Goal: Information Seeking & Learning: Check status

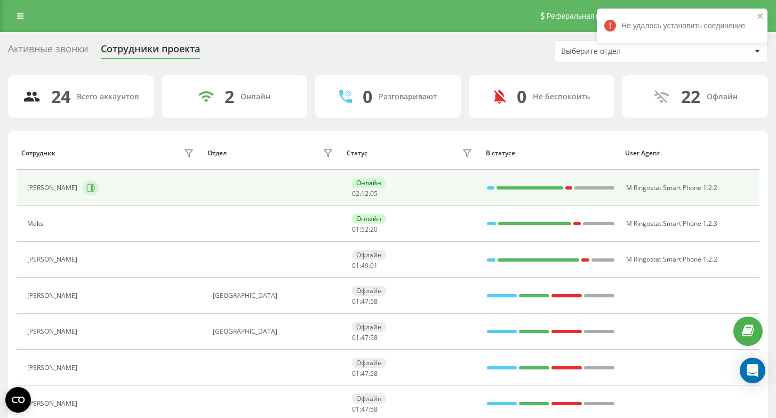
click at [91, 188] on icon at bounding box center [92, 187] width 3 height 5
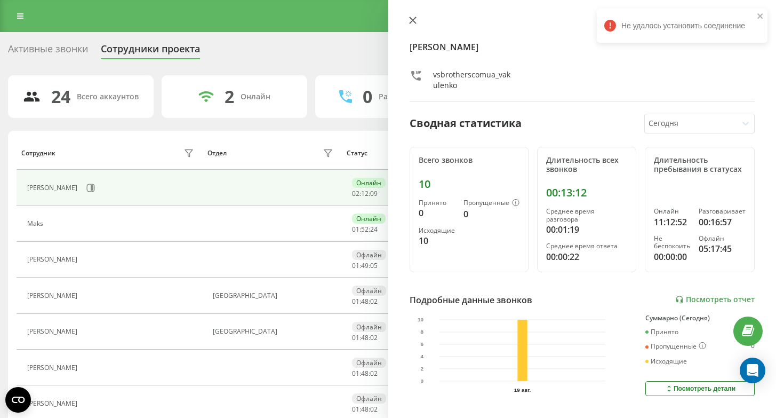
click at [413, 21] on icon at bounding box center [412, 20] width 7 height 7
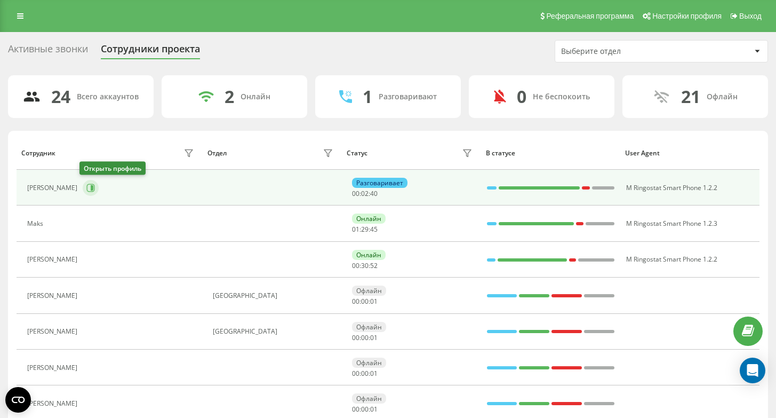
click at [87, 191] on icon at bounding box center [91, 188] width 8 height 8
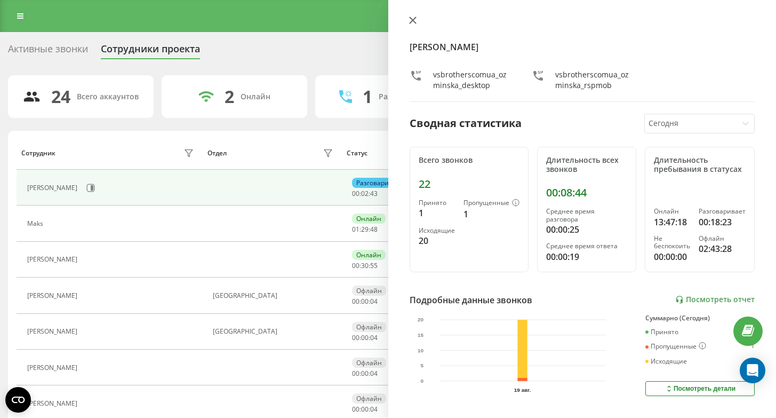
click at [407, 22] on button at bounding box center [413, 21] width 14 height 10
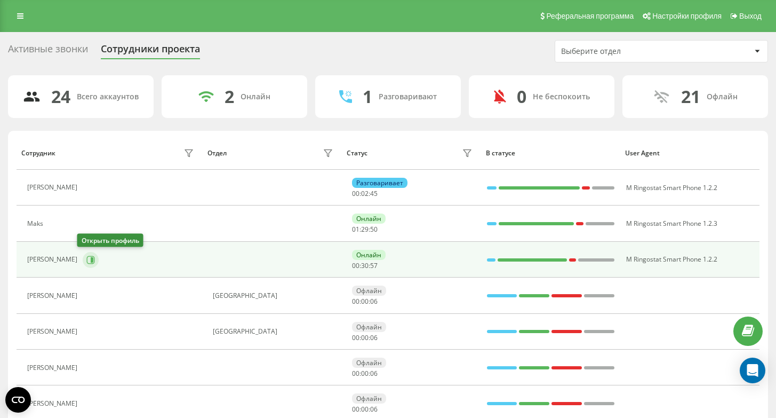
click at [87, 262] on icon at bounding box center [90, 260] width 9 height 9
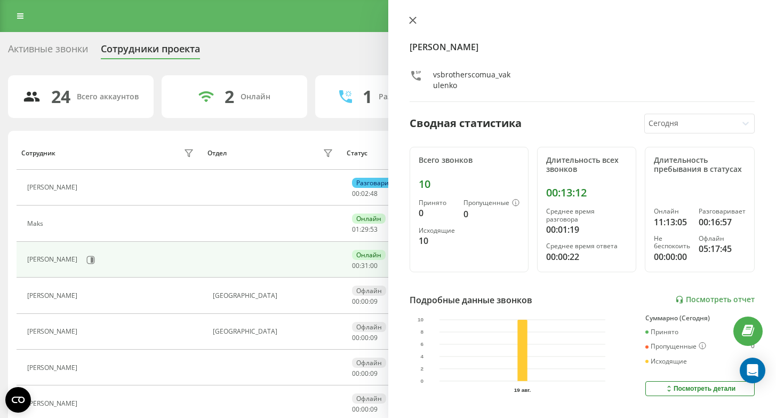
click at [412, 20] on icon at bounding box center [412, 20] width 6 height 6
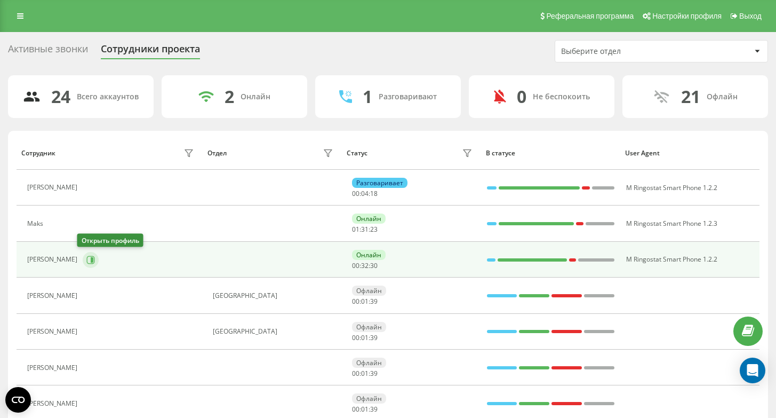
click at [86, 264] on icon at bounding box center [90, 260] width 9 height 9
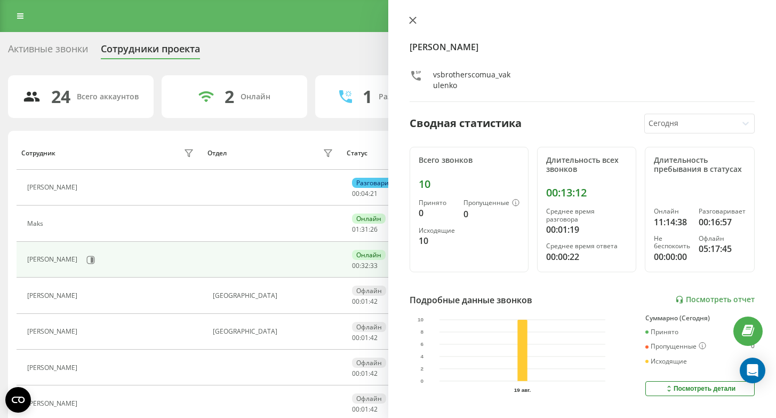
click at [417, 22] on button at bounding box center [413, 21] width 14 height 10
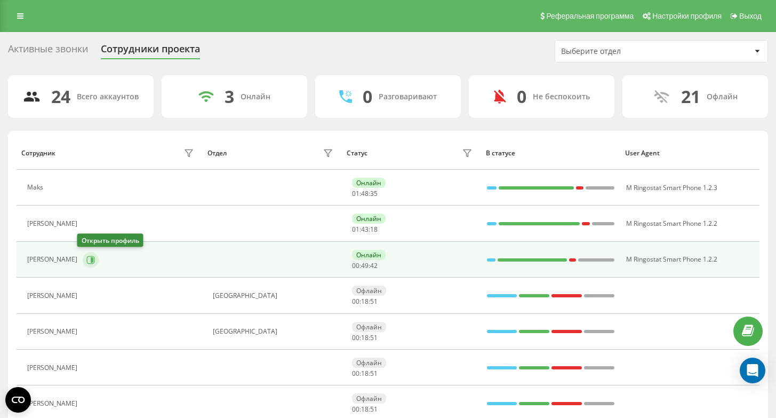
click at [87, 261] on icon at bounding box center [91, 260] width 8 height 8
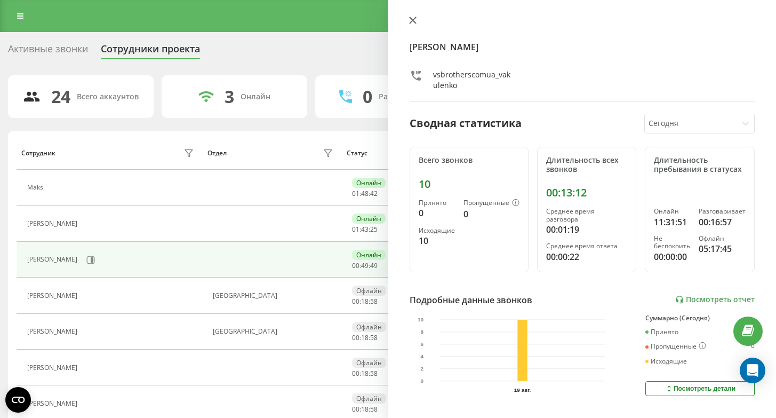
click at [415, 23] on icon at bounding box center [412, 20] width 6 height 6
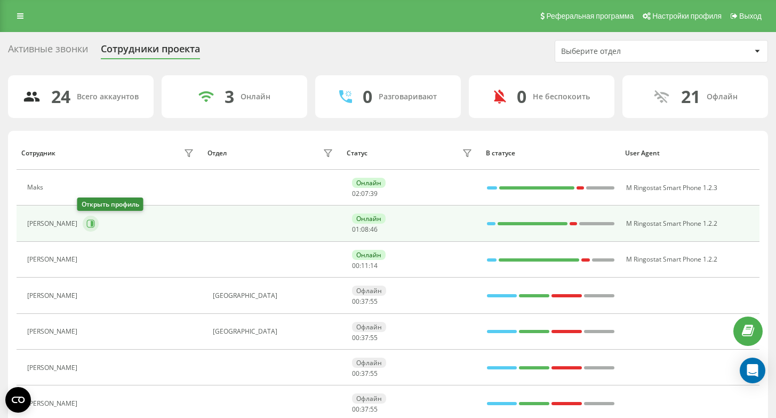
click at [89, 224] on icon at bounding box center [90, 223] width 9 height 9
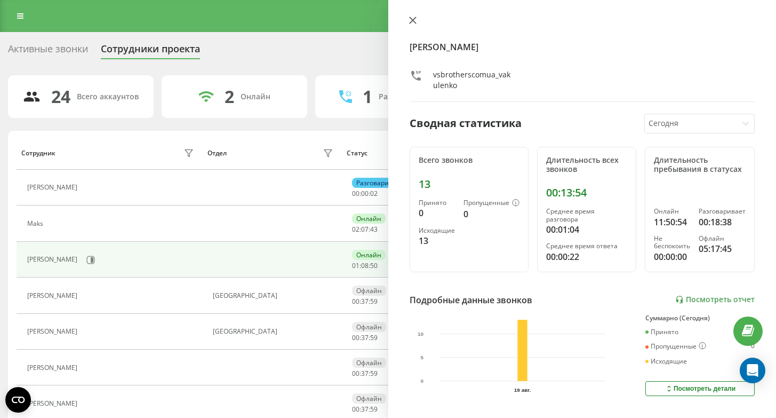
click at [415, 17] on icon at bounding box center [412, 20] width 7 height 7
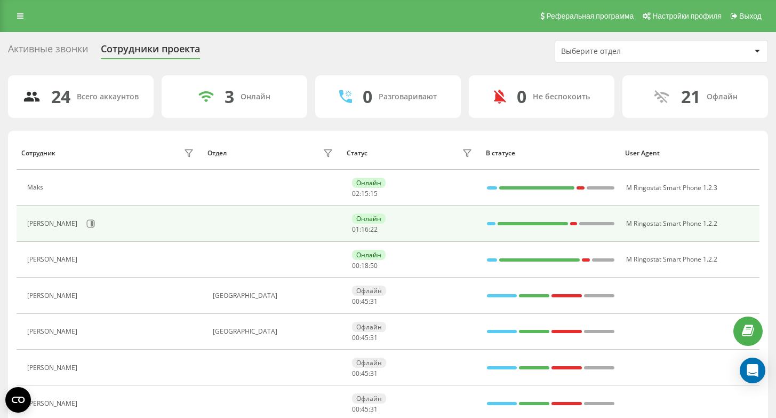
click at [89, 216] on div "[PERSON_NAME]" at bounding box center [111, 223] width 169 height 18
click at [87, 220] on icon at bounding box center [90, 223] width 9 height 9
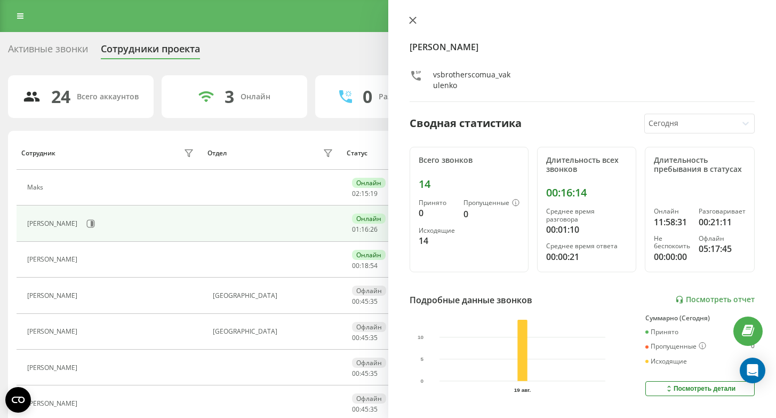
click at [414, 19] on icon at bounding box center [412, 20] width 6 height 6
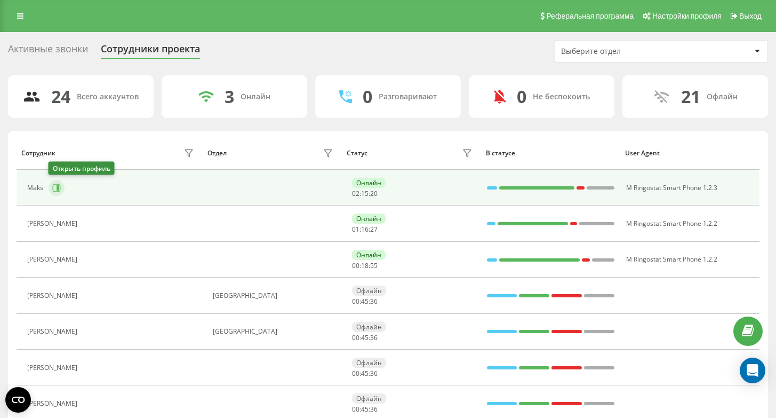
click at [56, 184] on icon at bounding box center [56, 188] width 9 height 9
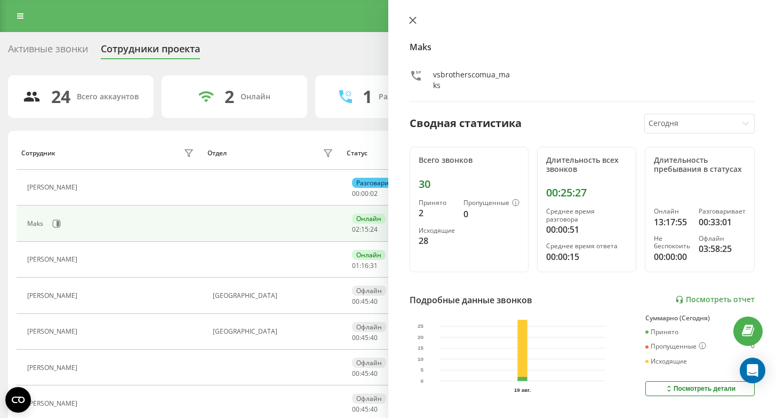
click at [411, 21] on icon at bounding box center [412, 20] width 6 height 6
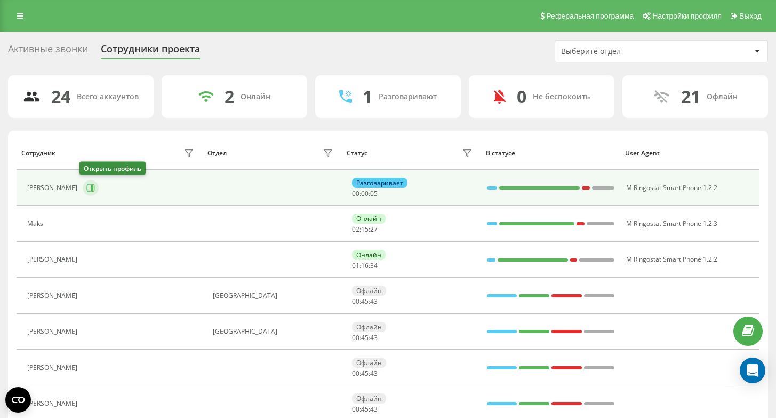
click at [86, 184] on icon at bounding box center [90, 188] width 9 height 9
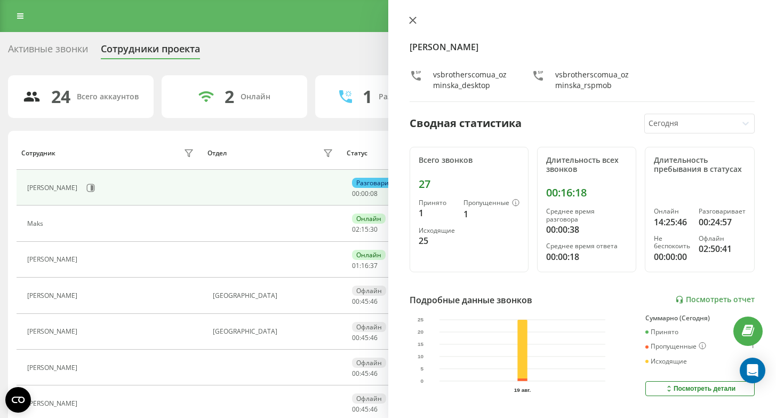
click at [412, 18] on icon at bounding box center [412, 20] width 7 height 7
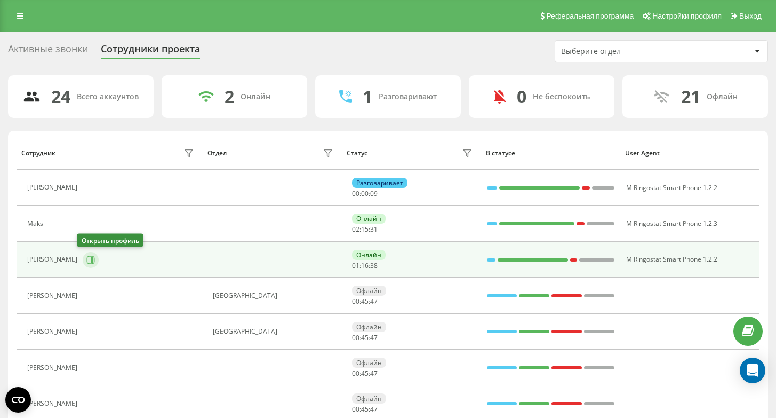
click at [86, 256] on icon at bounding box center [90, 260] width 9 height 9
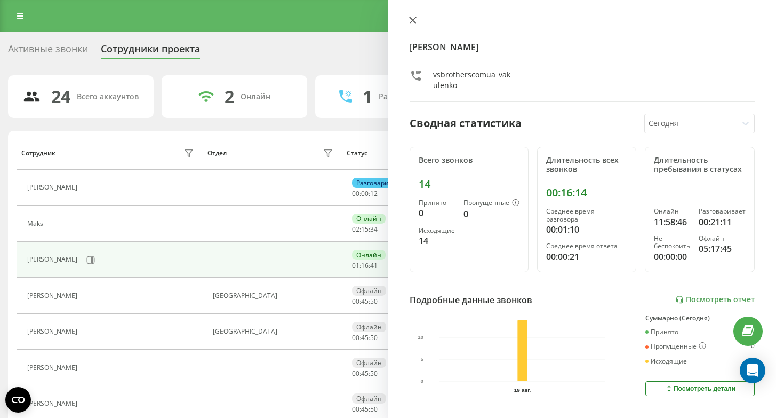
click at [416, 19] on icon at bounding box center [412, 20] width 7 height 7
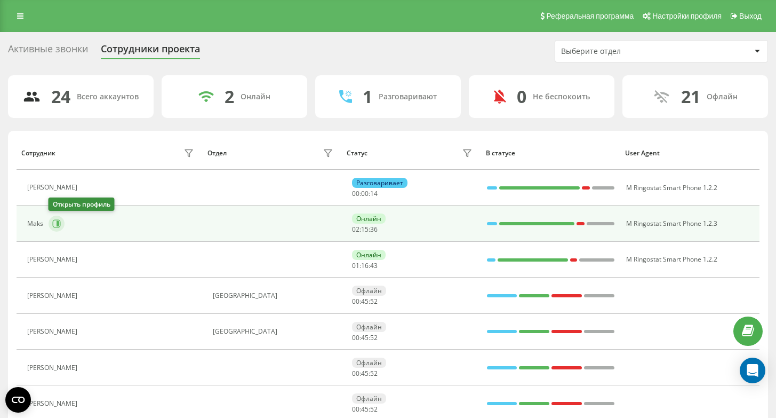
click at [51, 222] on button at bounding box center [57, 224] width 16 height 16
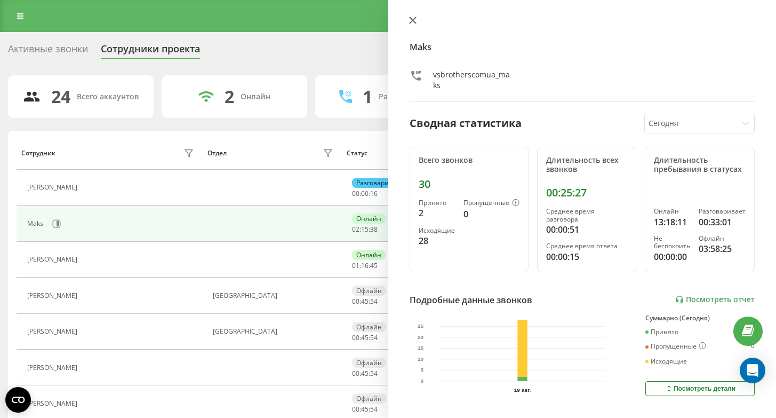
click at [408, 19] on button at bounding box center [413, 21] width 14 height 10
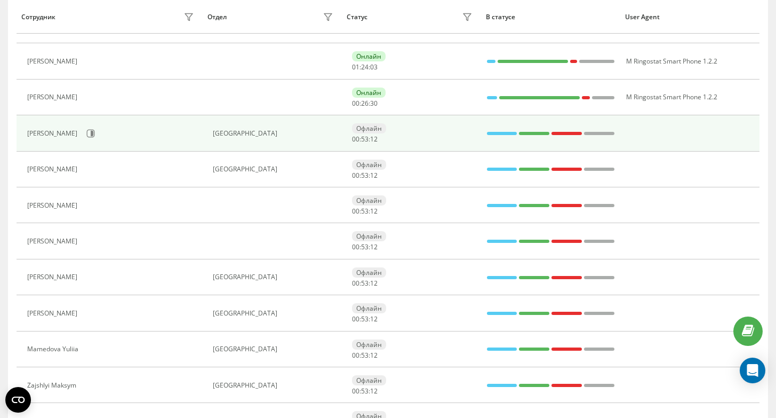
scroll to position [164, 0]
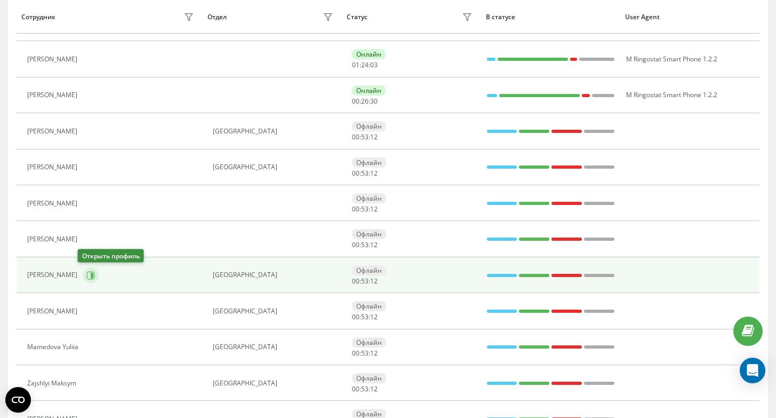
click at [87, 272] on icon at bounding box center [90, 275] width 9 height 9
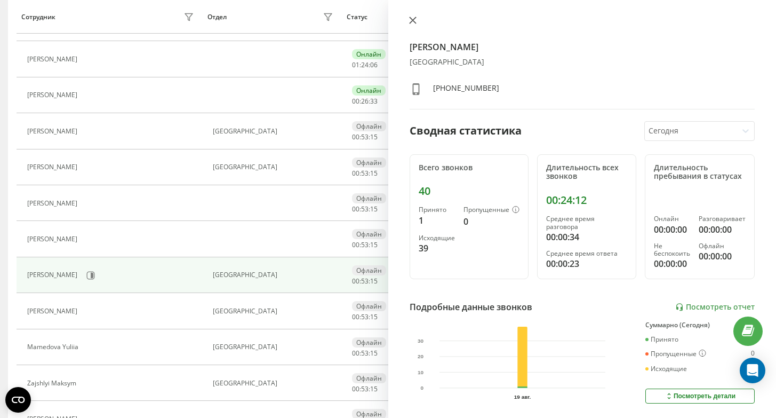
click at [415, 21] on icon at bounding box center [412, 20] width 7 height 7
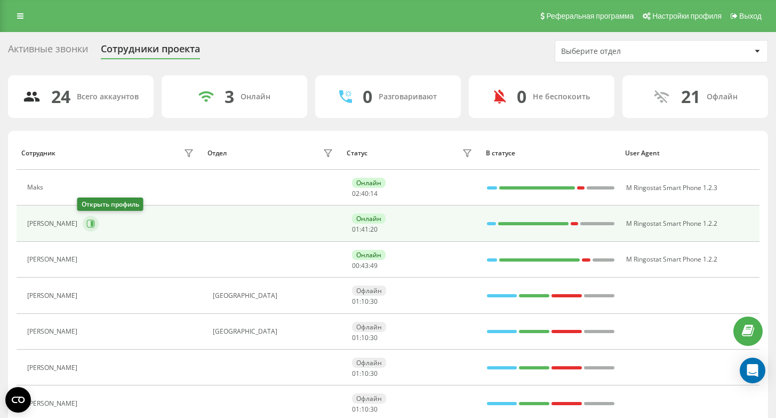
click at [86, 221] on icon at bounding box center [90, 223] width 9 height 9
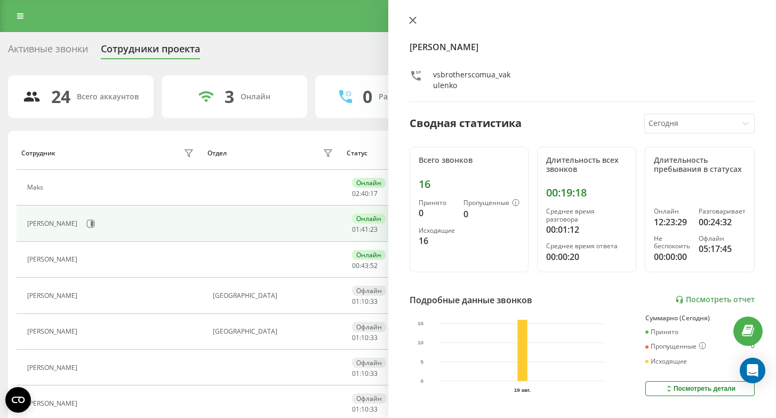
click at [411, 22] on icon at bounding box center [412, 20] width 6 height 6
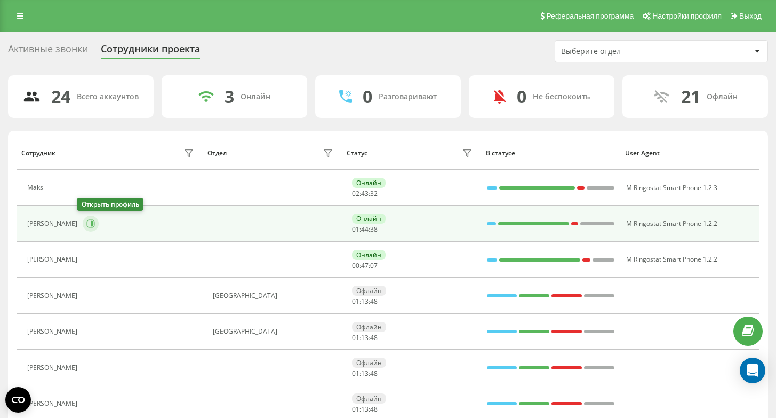
click at [87, 227] on icon at bounding box center [91, 224] width 8 height 8
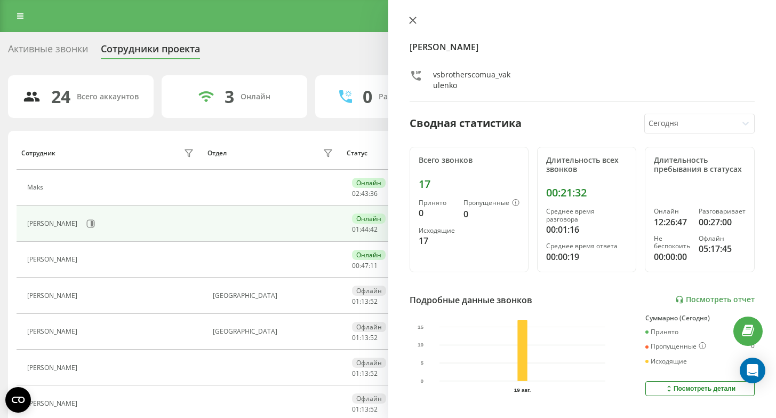
click at [415, 19] on icon at bounding box center [412, 20] width 7 height 7
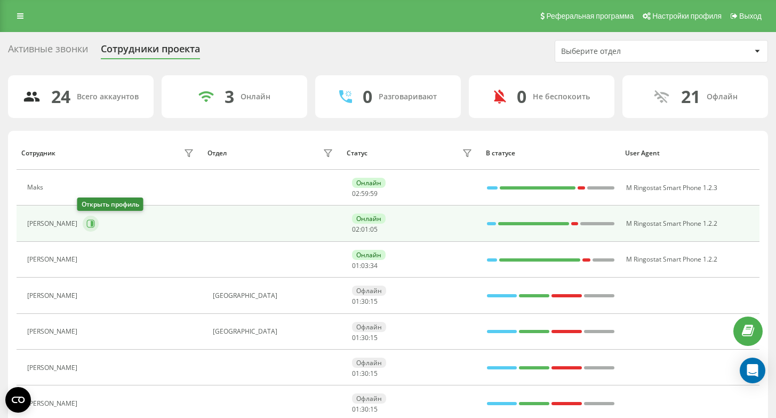
click at [83, 229] on button at bounding box center [91, 224] width 16 height 16
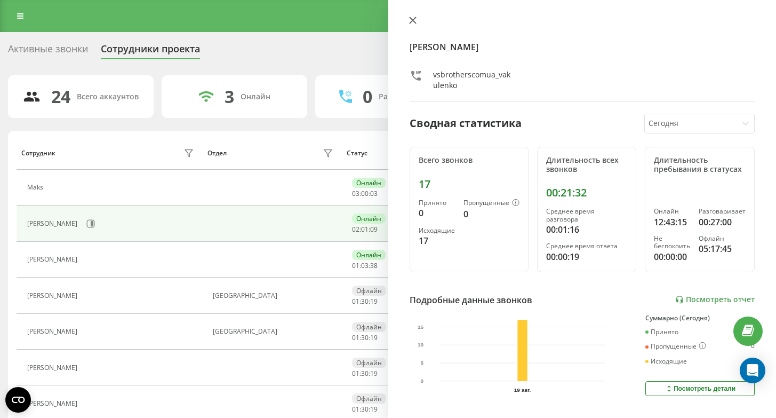
click at [412, 21] on icon at bounding box center [412, 20] width 6 height 6
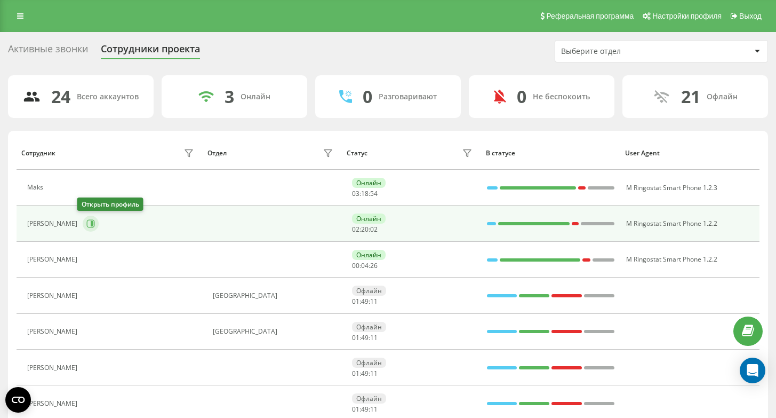
click at [91, 225] on icon at bounding box center [92, 223] width 3 height 5
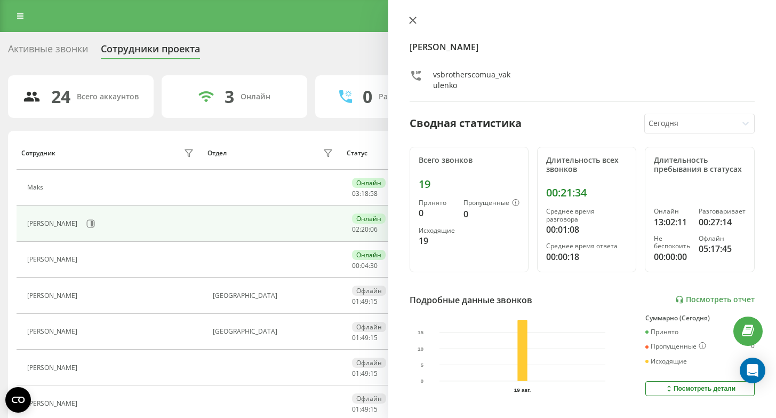
click at [411, 16] on button at bounding box center [413, 21] width 14 height 10
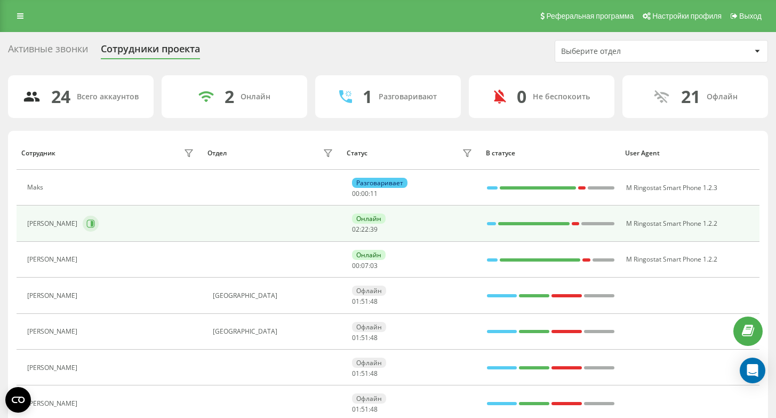
click at [91, 220] on button at bounding box center [91, 224] width 16 height 16
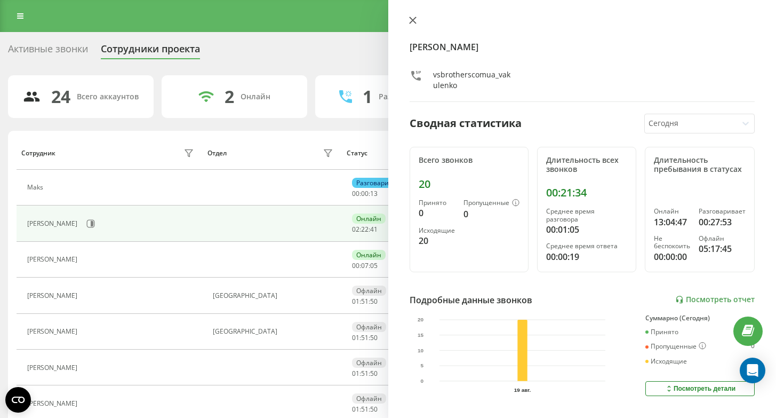
click at [413, 17] on icon at bounding box center [412, 20] width 7 height 7
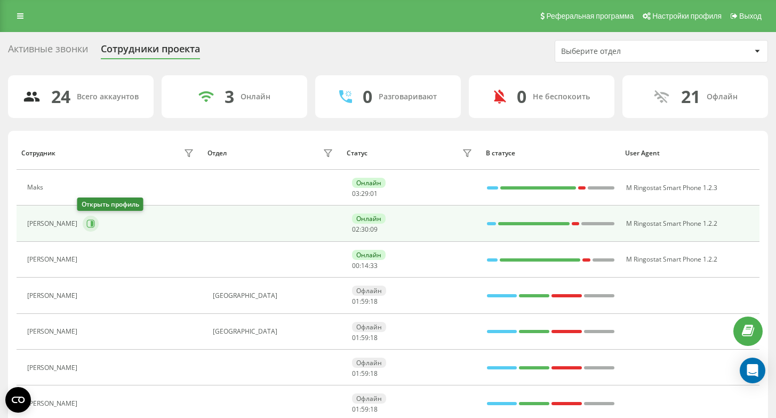
click at [86, 221] on icon at bounding box center [90, 223] width 9 height 9
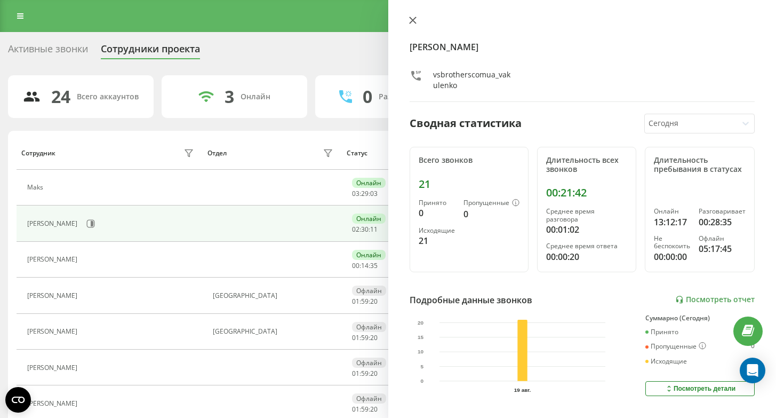
click at [413, 22] on icon at bounding box center [412, 20] width 7 height 7
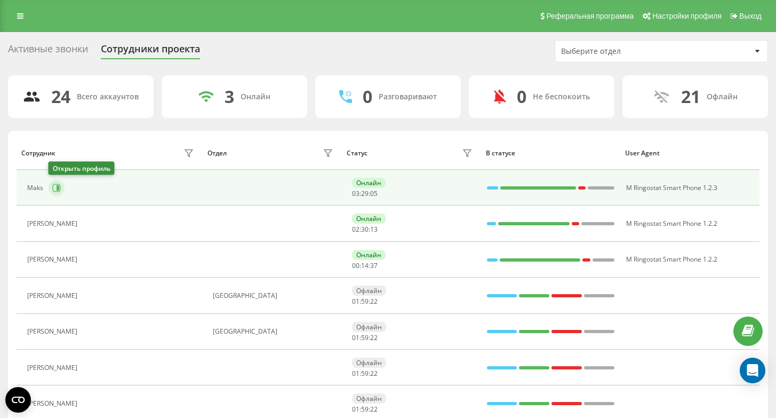
click at [59, 189] on icon at bounding box center [58, 187] width 3 height 5
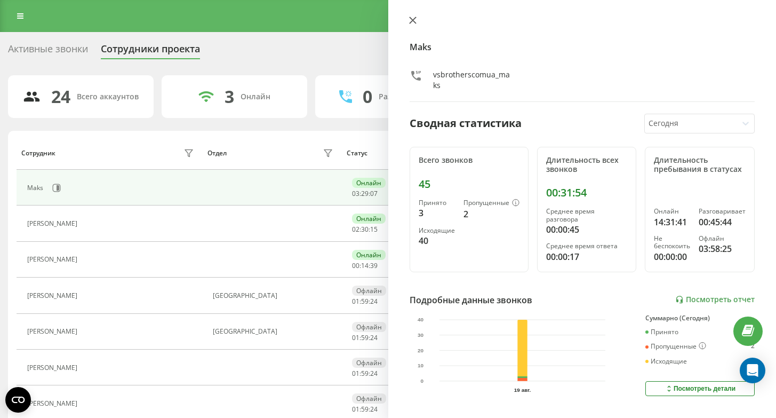
click at [411, 21] on icon at bounding box center [412, 20] width 6 height 6
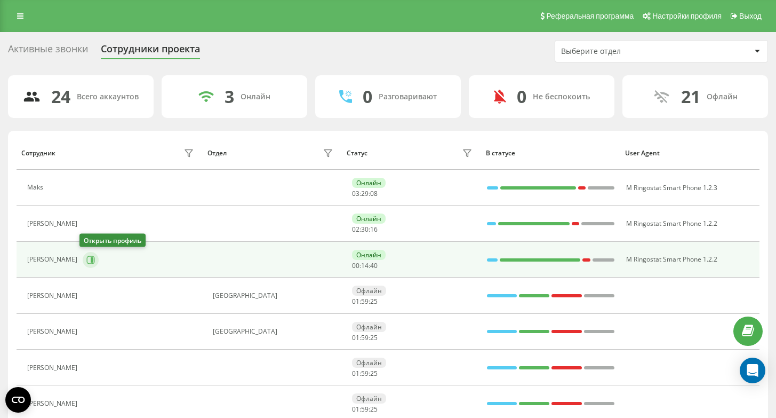
click at [93, 256] on button at bounding box center [91, 260] width 16 height 16
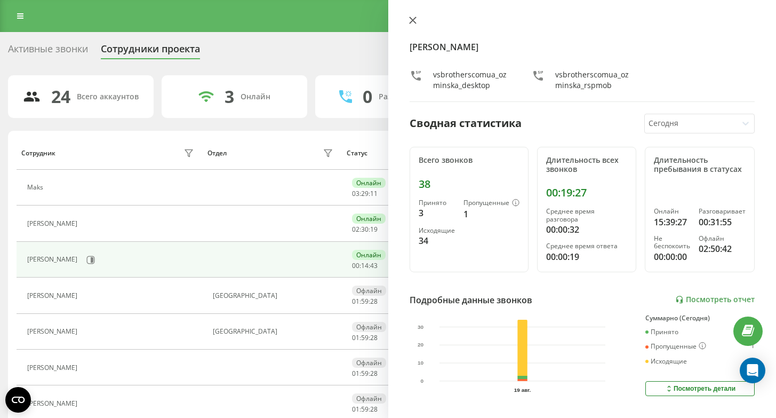
click at [417, 18] on button at bounding box center [413, 21] width 14 height 10
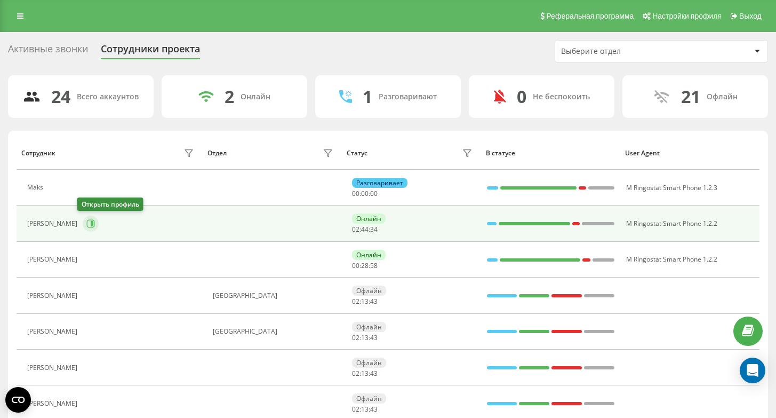
click at [89, 222] on button at bounding box center [91, 224] width 16 height 16
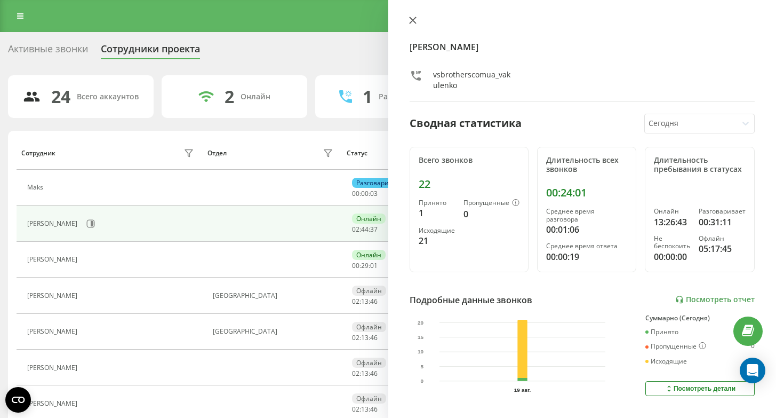
click at [413, 19] on icon at bounding box center [412, 20] width 6 height 6
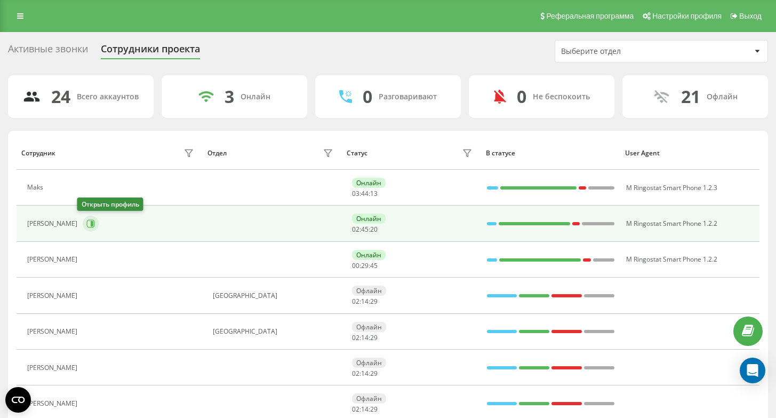
click at [87, 225] on icon at bounding box center [91, 224] width 8 height 8
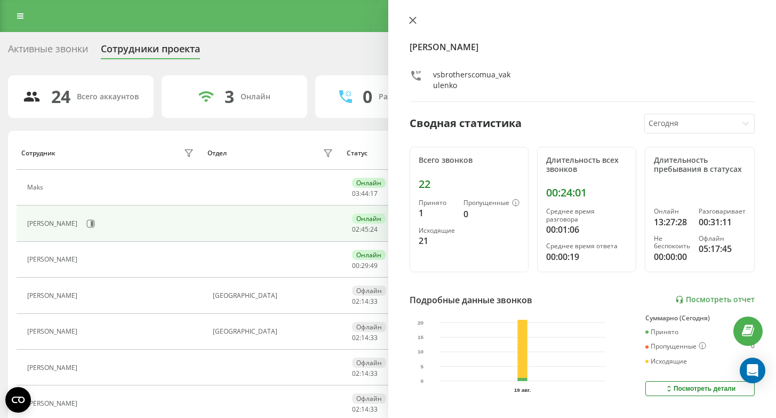
click at [410, 21] on icon at bounding box center [412, 20] width 7 height 7
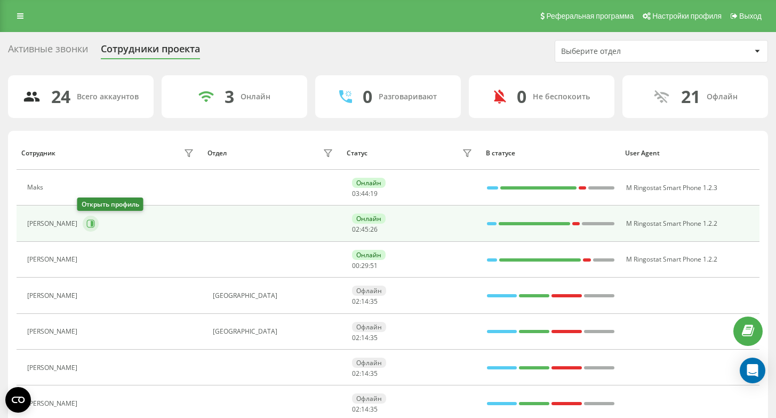
click at [89, 222] on button at bounding box center [91, 224] width 16 height 16
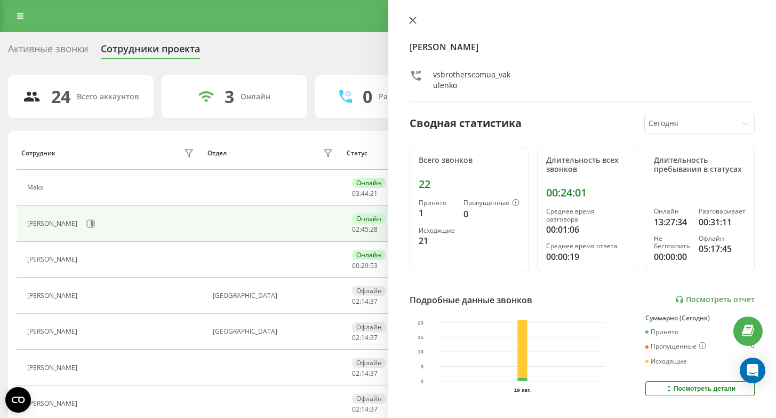
click at [413, 18] on icon at bounding box center [412, 20] width 7 height 7
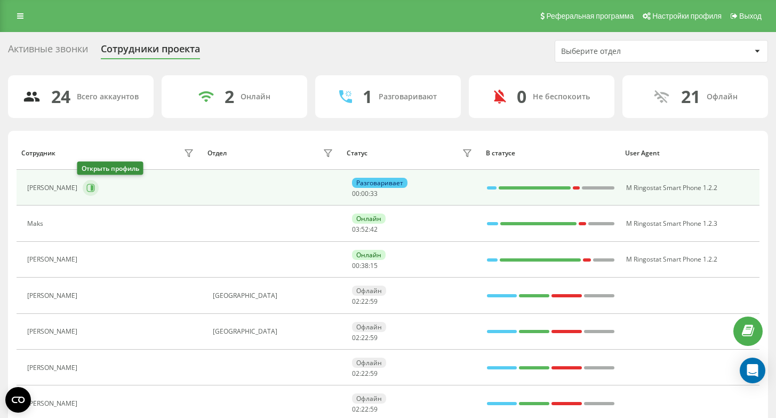
click at [86, 187] on icon at bounding box center [90, 188] width 9 height 9
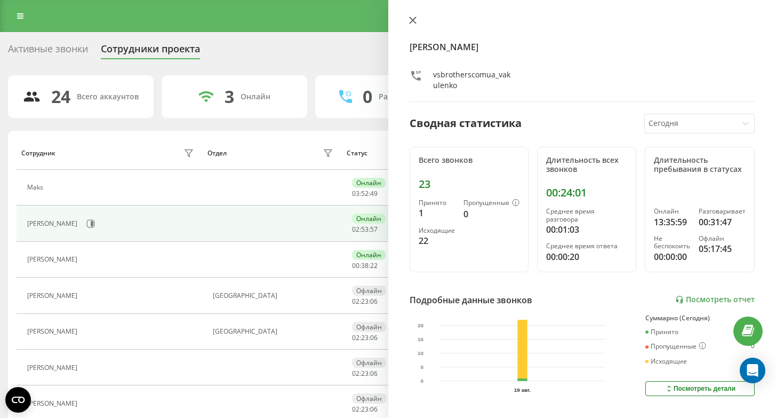
click at [410, 19] on icon at bounding box center [412, 20] width 7 height 7
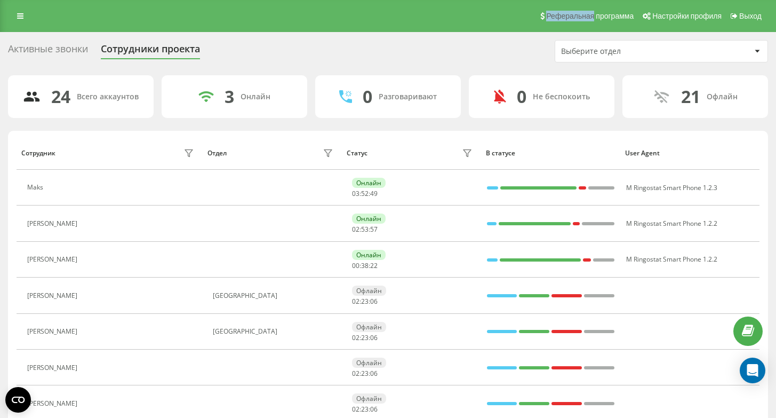
click at [410, 19] on div "Реферальная программа Настройки профиля Выход" at bounding box center [388, 16] width 776 height 32
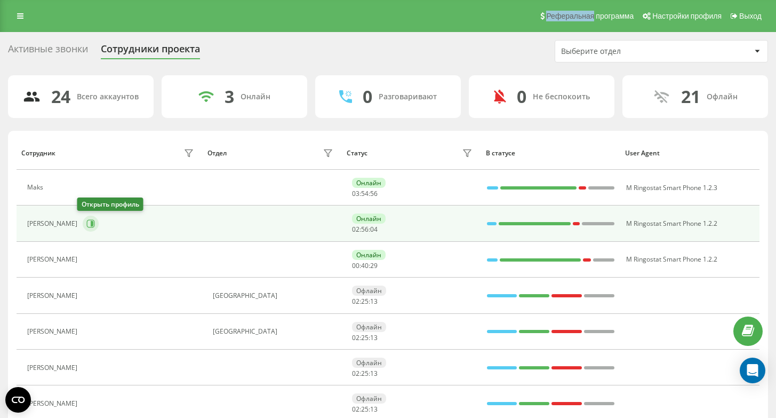
click at [87, 227] on icon at bounding box center [91, 224] width 8 height 8
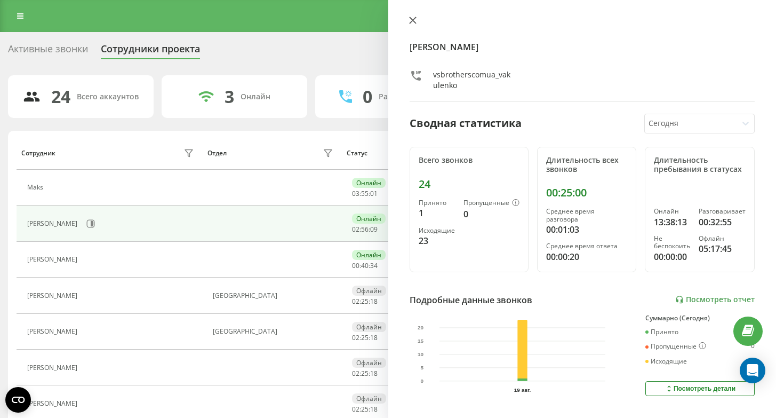
click at [411, 20] on icon at bounding box center [412, 20] width 7 height 7
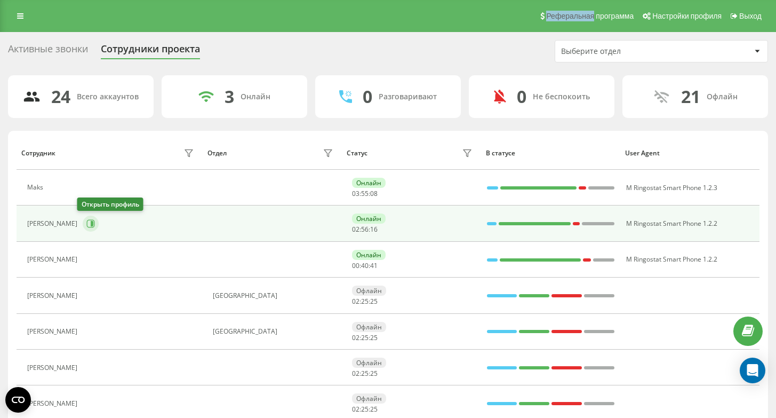
click at [91, 221] on icon at bounding box center [92, 223] width 3 height 5
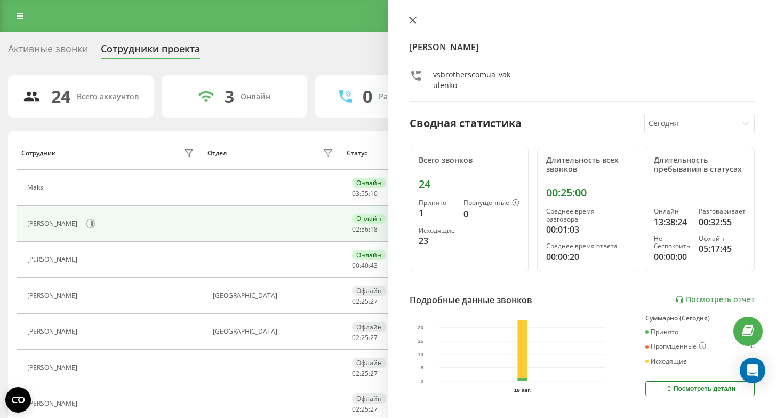
click at [412, 19] on icon at bounding box center [412, 20] width 7 height 7
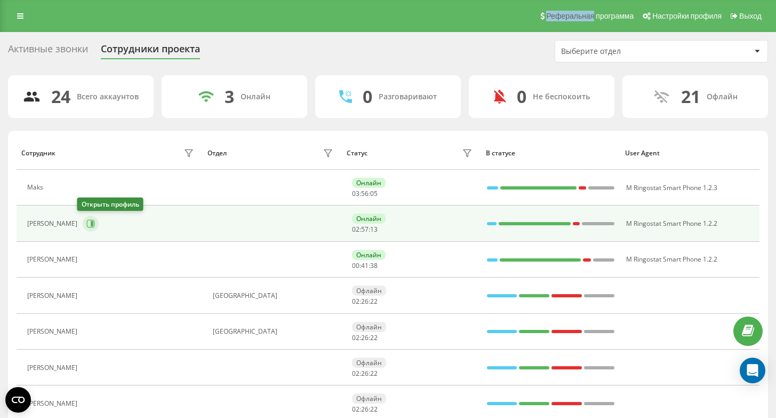
click at [91, 223] on icon at bounding box center [92, 223] width 3 height 5
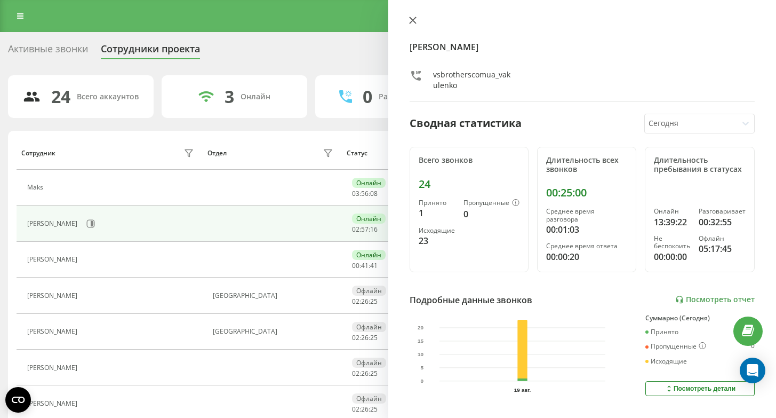
click at [413, 20] on icon at bounding box center [412, 20] width 6 height 6
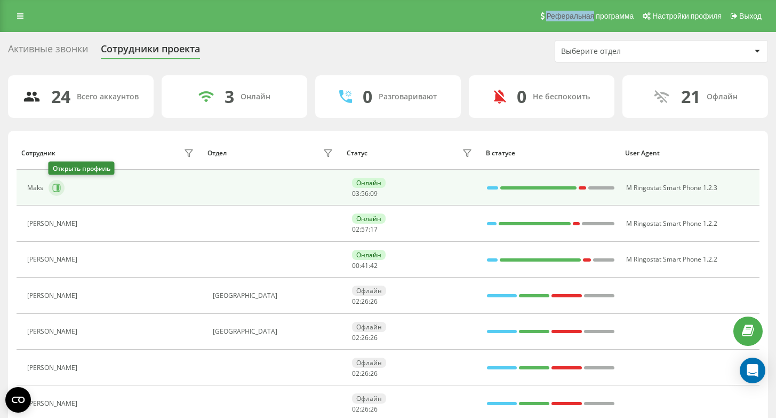
click at [56, 188] on icon at bounding box center [56, 188] width 9 height 9
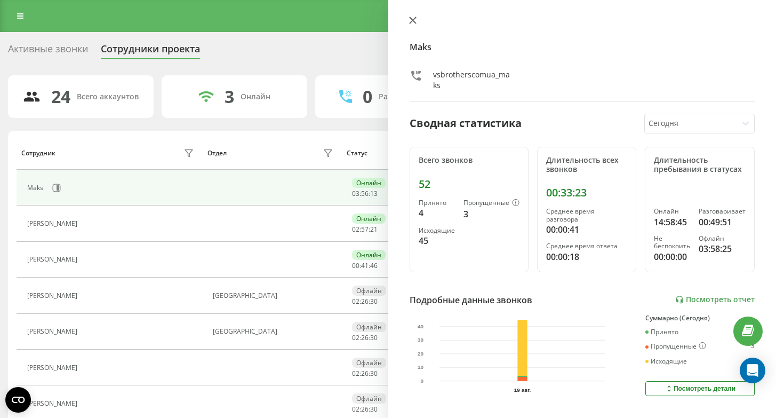
click at [415, 17] on icon at bounding box center [412, 20] width 7 height 7
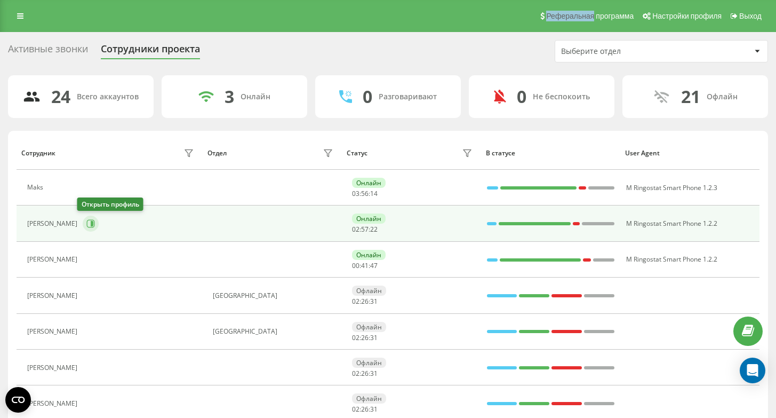
click at [87, 227] on icon at bounding box center [91, 224] width 8 height 8
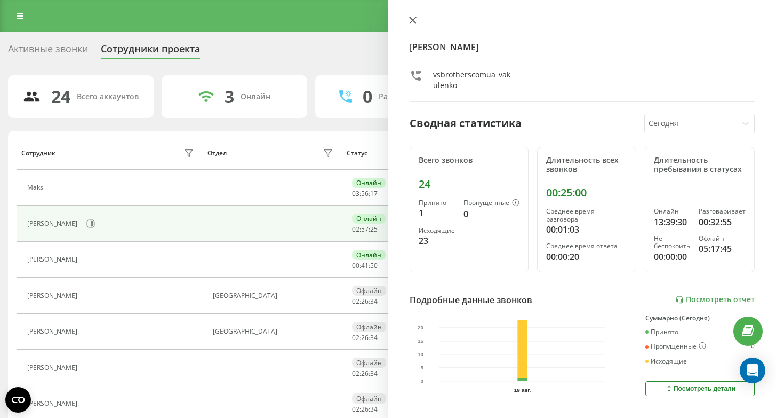
click at [415, 23] on icon at bounding box center [412, 20] width 7 height 7
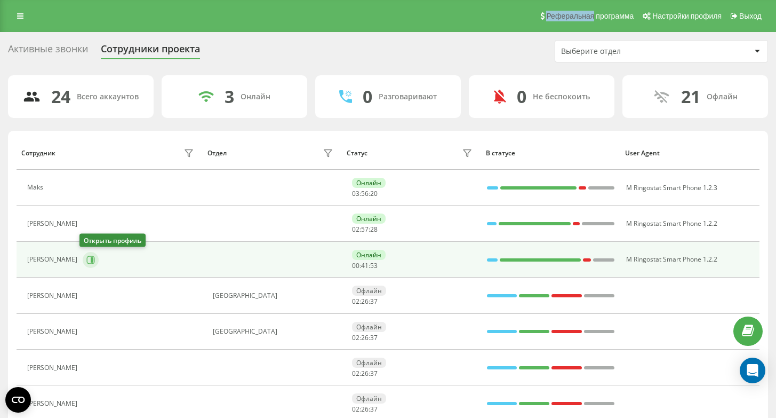
click at [91, 261] on icon at bounding box center [92, 259] width 3 height 5
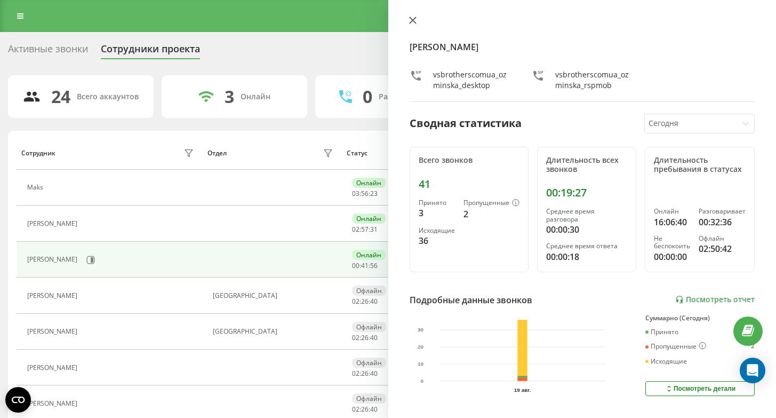
click at [413, 20] on icon at bounding box center [412, 20] width 7 height 7
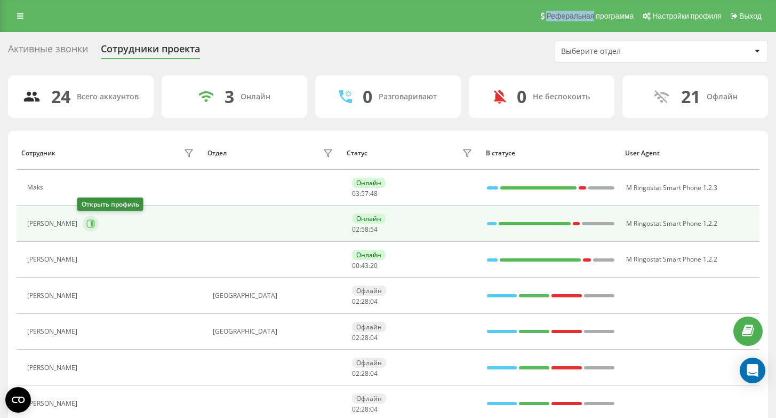
click at [84, 228] on button at bounding box center [91, 224] width 16 height 16
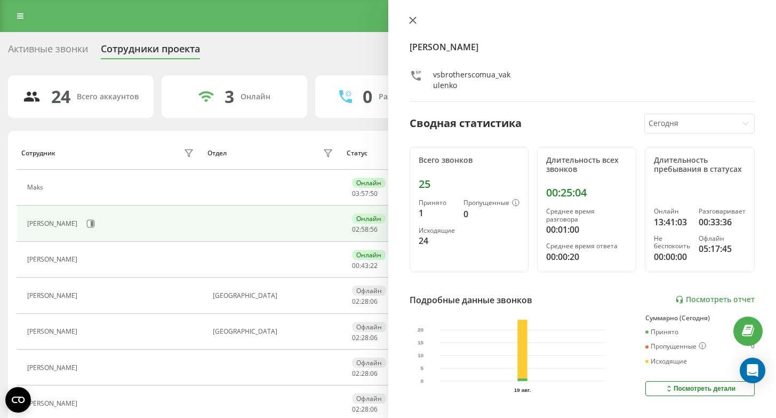
click at [417, 19] on button at bounding box center [413, 21] width 14 height 10
